Goal: Navigation & Orientation: Find specific page/section

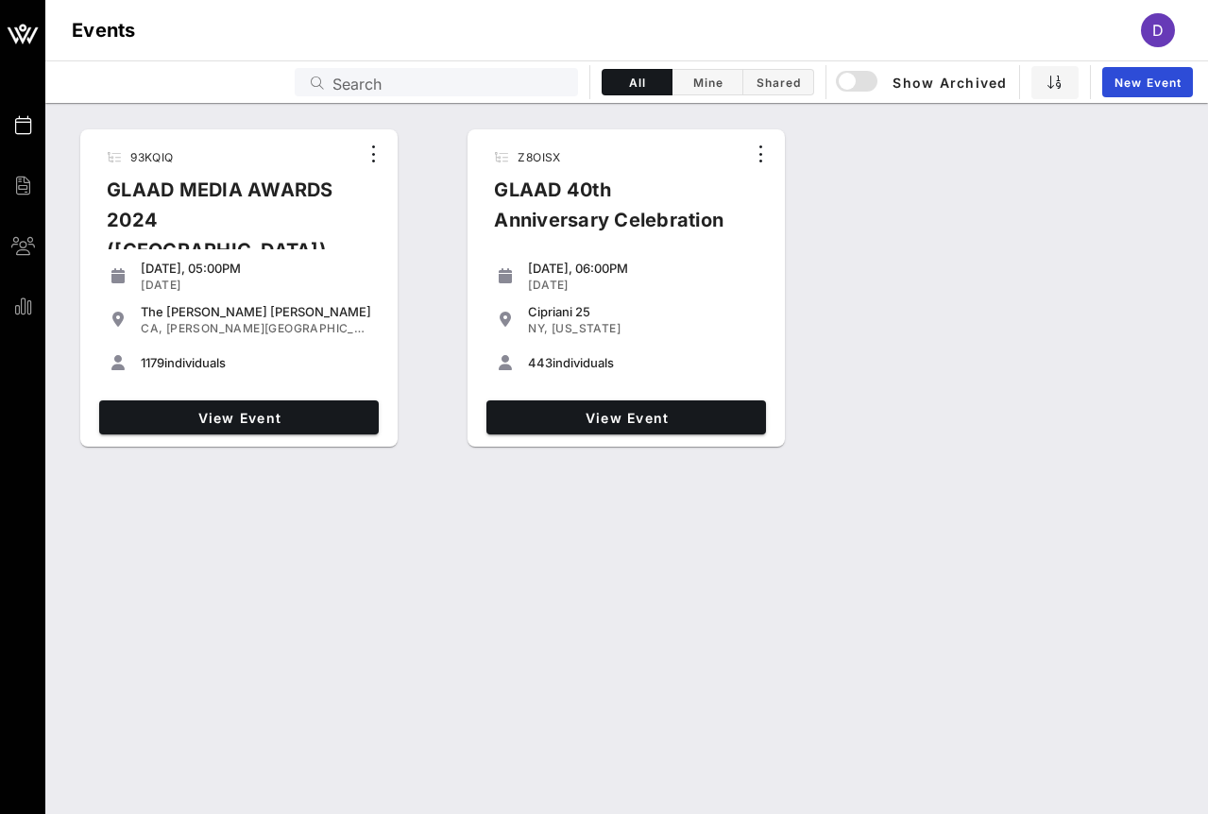
drag, startPoint x: 530, startPoint y: 535, endPoint x: 582, endPoint y: 450, distance: 99.6
click at [530, 535] on div "93KQIQ GLAAD MEDIA AWARDS 2024 ([GEOGRAPHIC_DATA]) [DATE], 05:00PM [DATE] The […" at bounding box center [626, 458] width 1163 height 711
click at [594, 433] on link "View Event" at bounding box center [627, 418] width 280 height 34
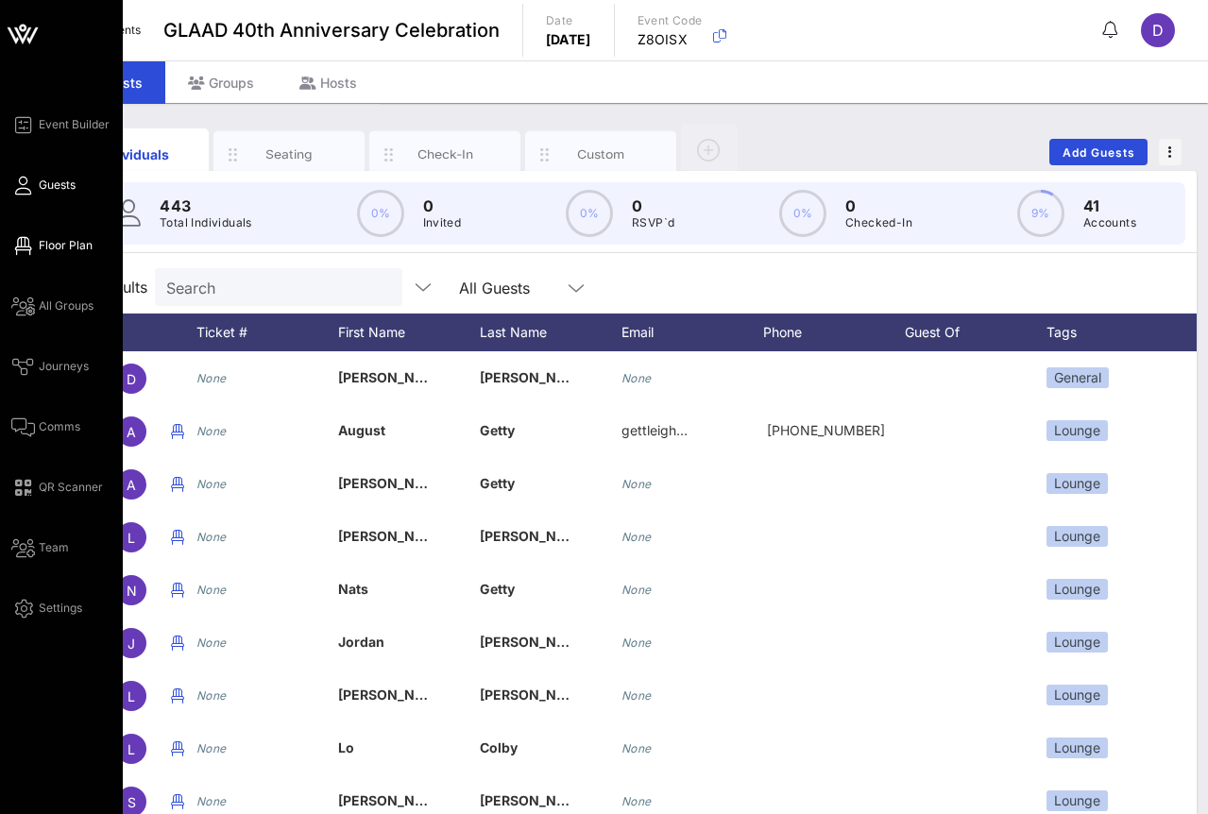
click at [32, 249] on link "Floor Plan" at bounding box center [51, 245] width 81 height 23
